Goal: Task Accomplishment & Management: Manage account settings

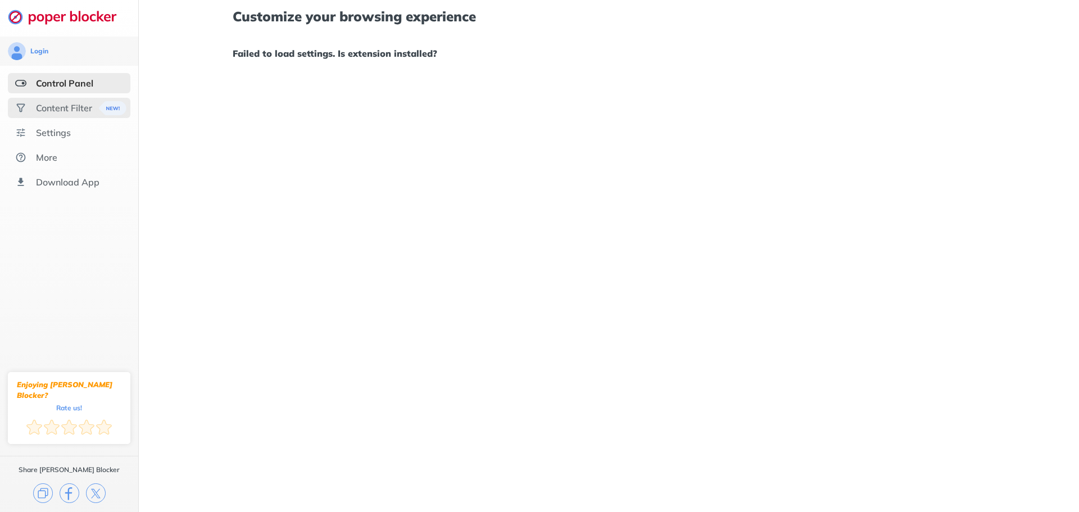
click at [66, 105] on div "Content Filter" at bounding box center [64, 107] width 56 height 11
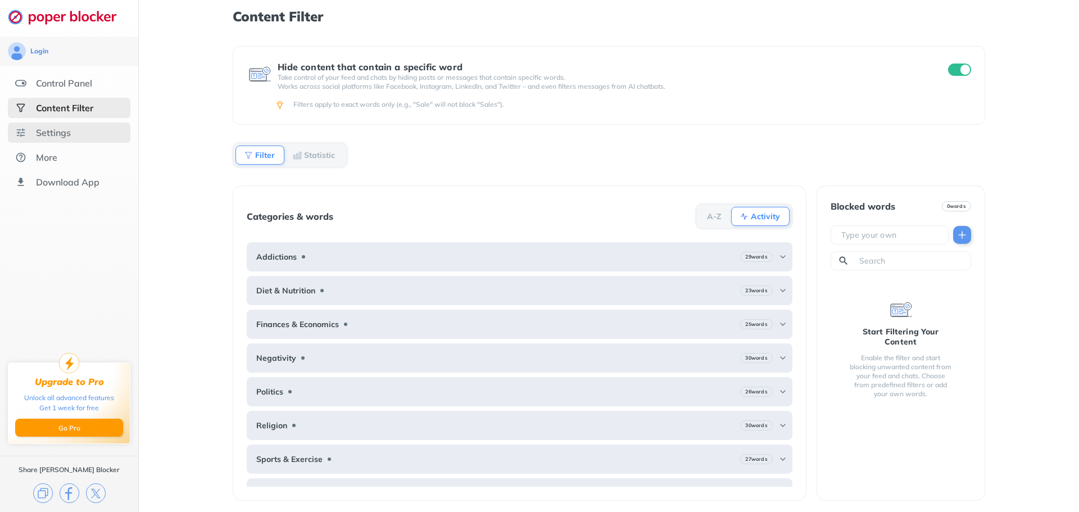
click at [40, 134] on div "Settings" at bounding box center [53, 132] width 35 height 11
